Goal: Information Seeking & Learning: Find specific fact

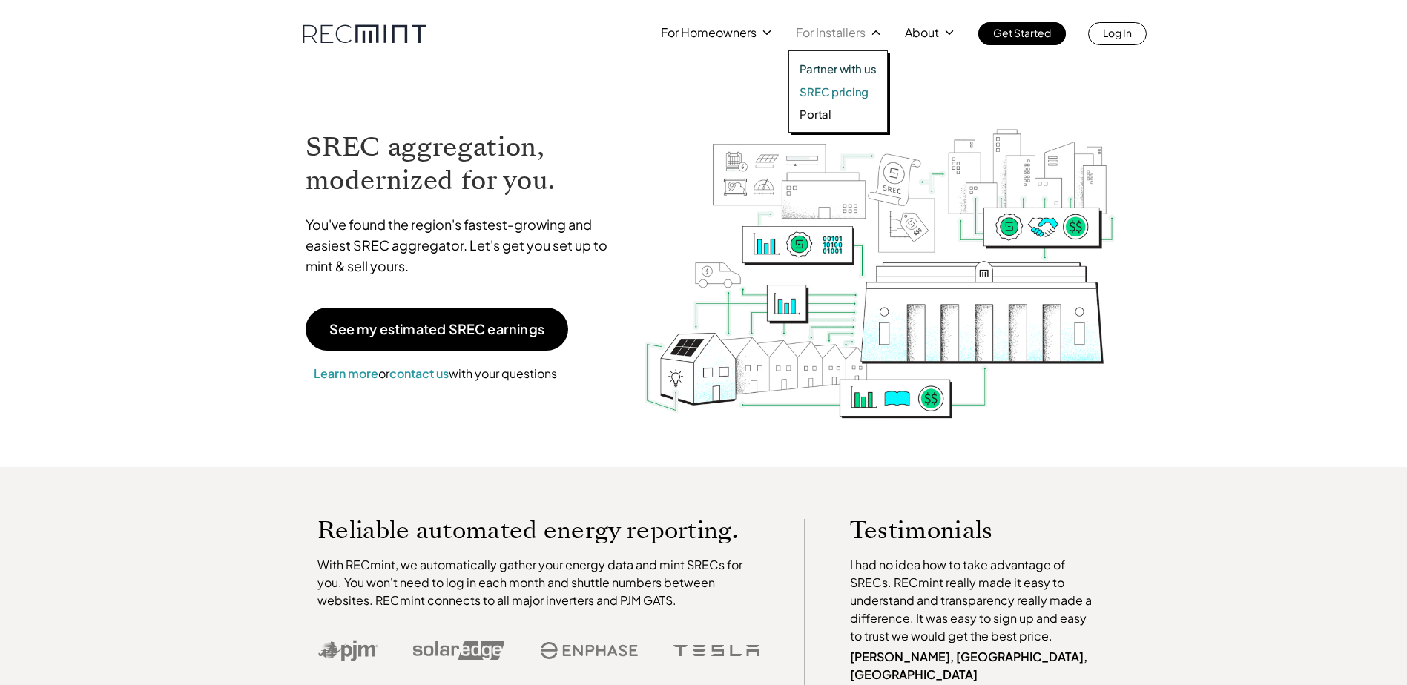
click at [821, 88] on p "SREC pricing" at bounding box center [833, 92] width 69 height 15
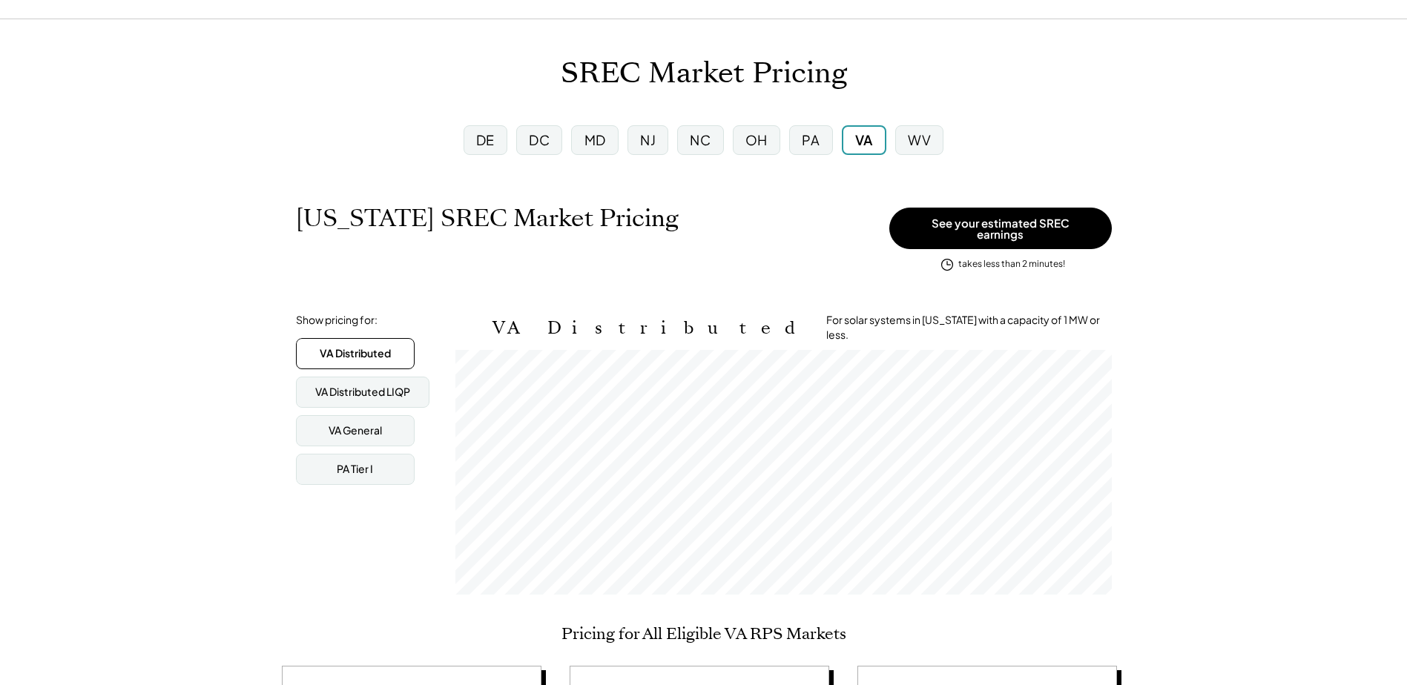
scroll to position [74, 0]
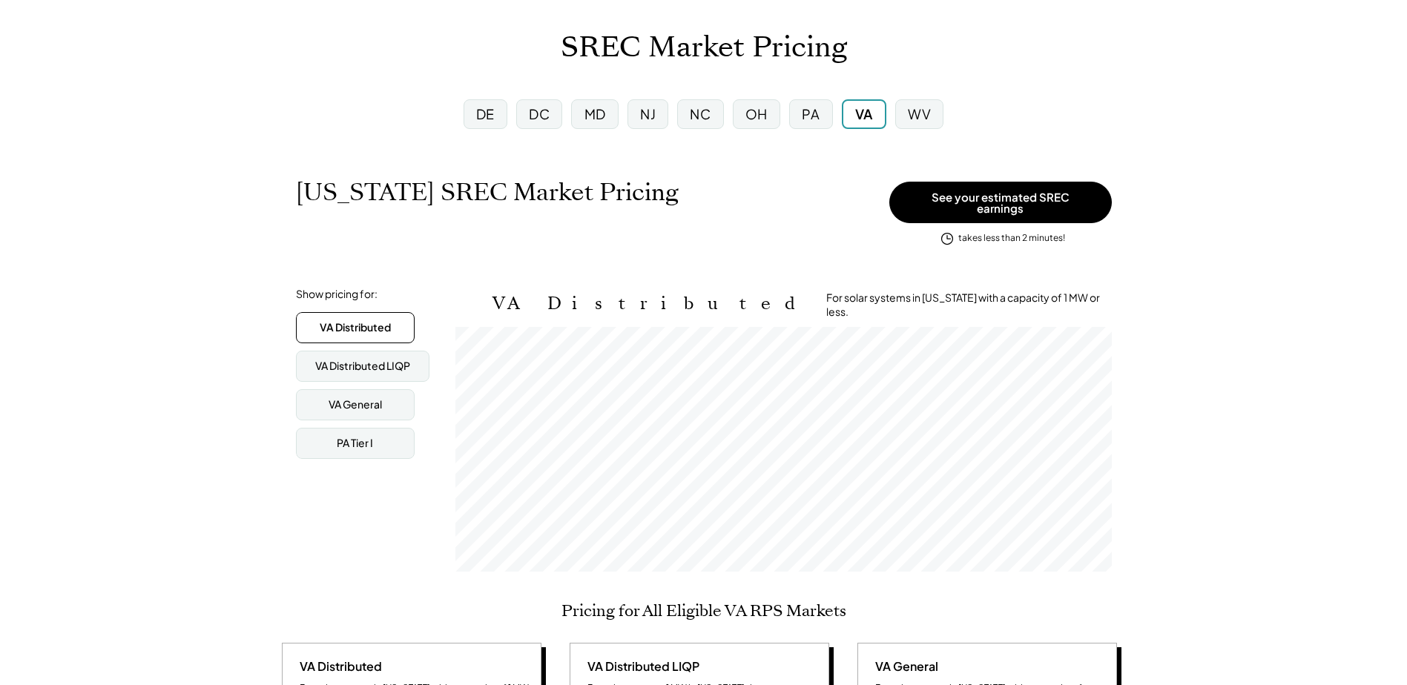
click at [802, 111] on div "PA" at bounding box center [810, 114] width 43 height 30
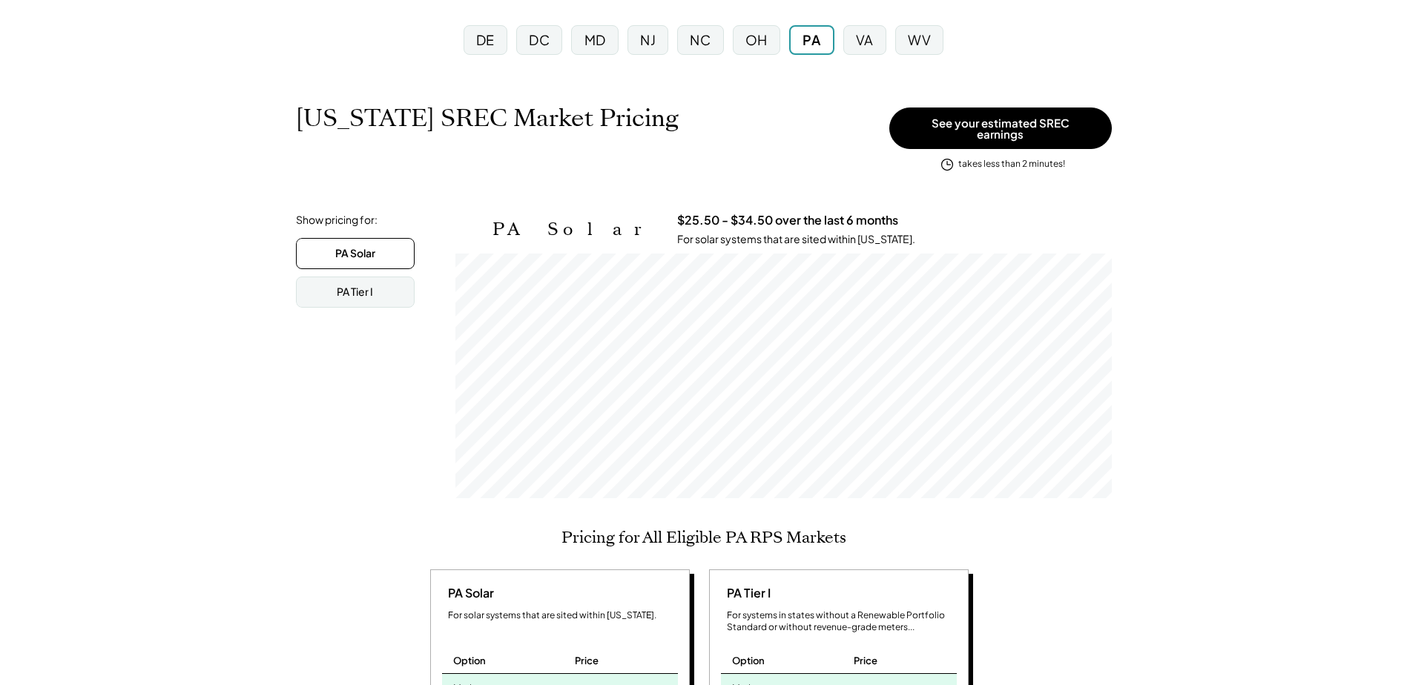
scroll to position [245, 656]
drag, startPoint x: 581, startPoint y: 213, endPoint x: 673, endPoint y: 214, distance: 91.2
click at [673, 214] on div "PA Solar $25.50 - $34.50 over the last 6 months For solar systems that are site…" at bounding box center [801, 229] width 619 height 33
drag, startPoint x: 673, startPoint y: 214, endPoint x: 564, endPoint y: 189, distance: 111.0
